Goal: Task Accomplishment & Management: Complete application form

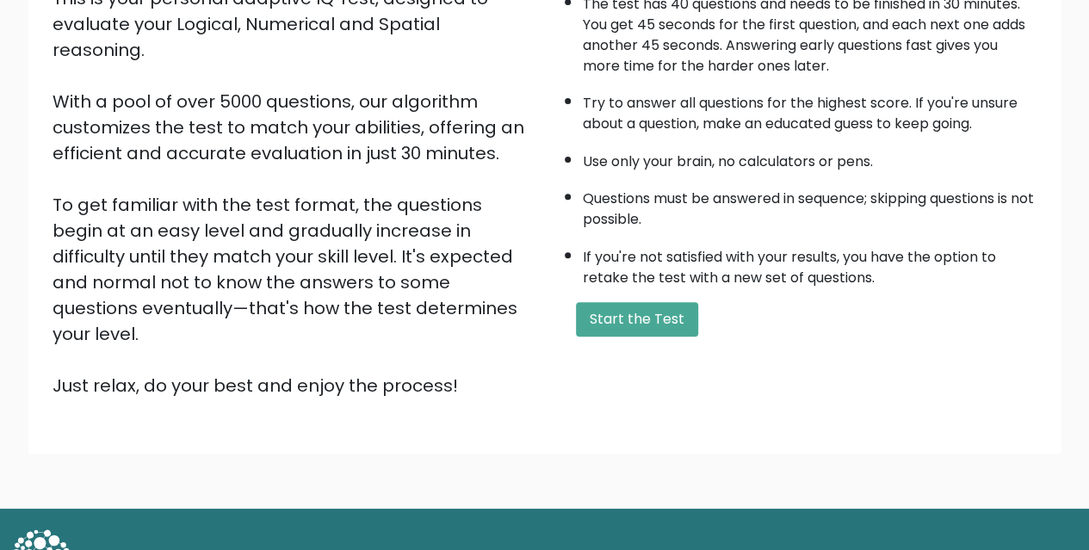
scroll to position [227, 0]
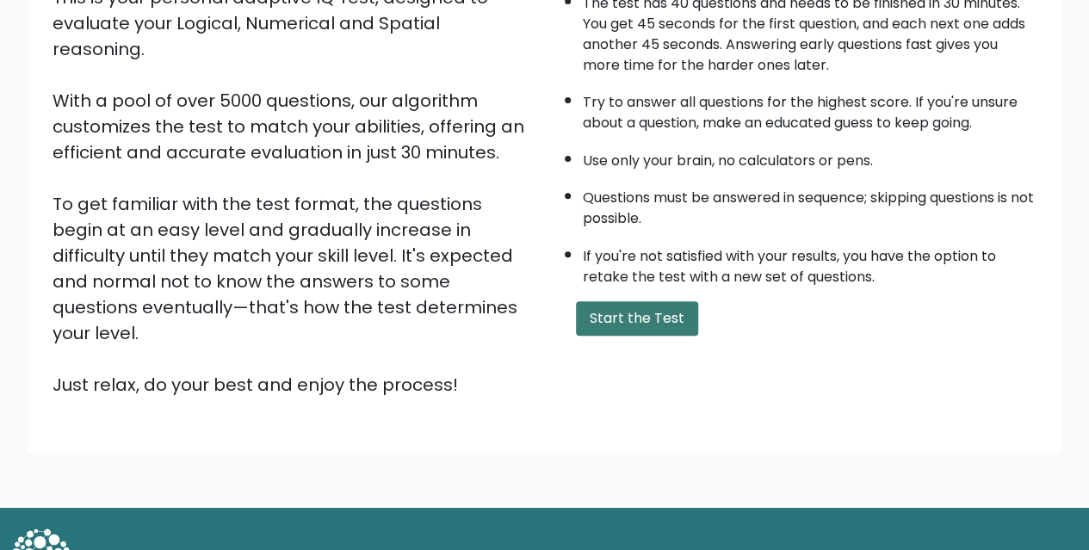
click at [625, 315] on button "Start the Test" at bounding box center [637, 318] width 122 height 34
